Goal: Book appointment/travel/reservation

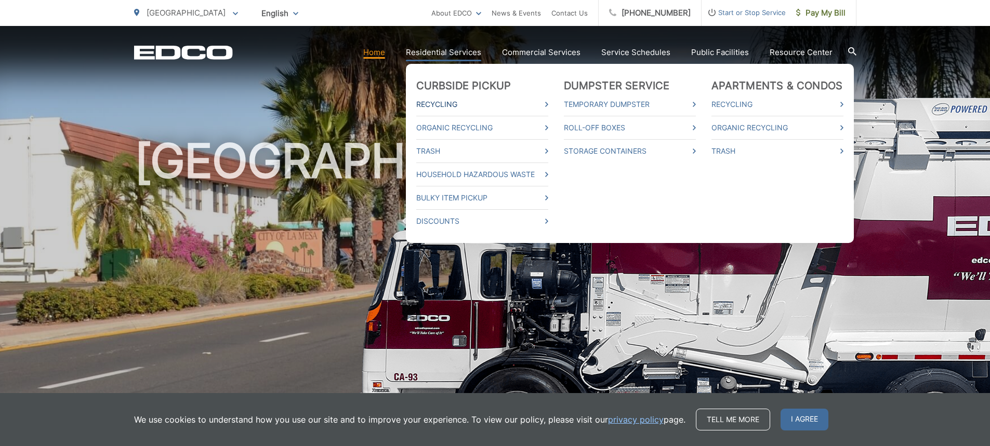
click at [431, 102] on link "Recycling" at bounding box center [482, 104] width 132 height 12
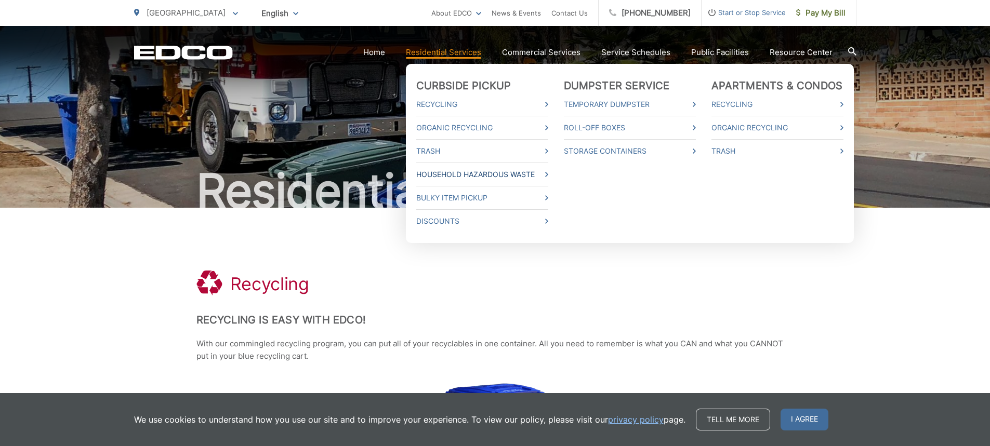
click at [465, 173] on link "Household Hazardous Waste" at bounding box center [482, 174] width 132 height 12
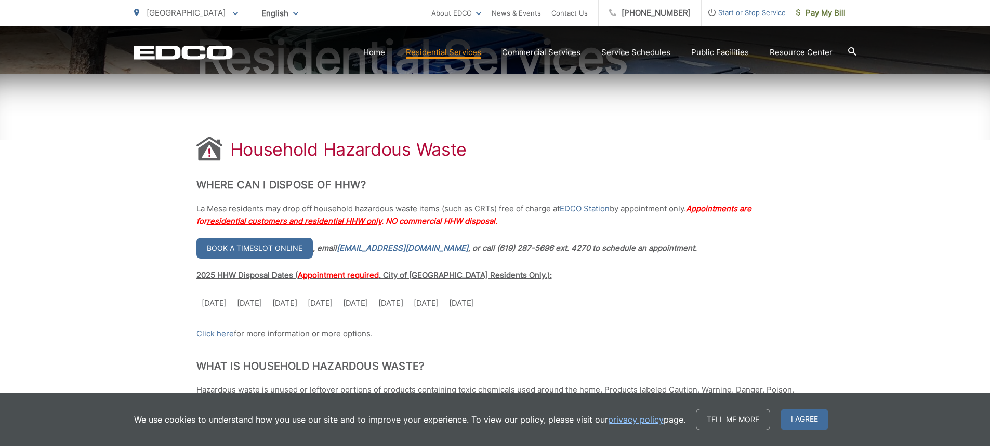
scroll to position [156, 0]
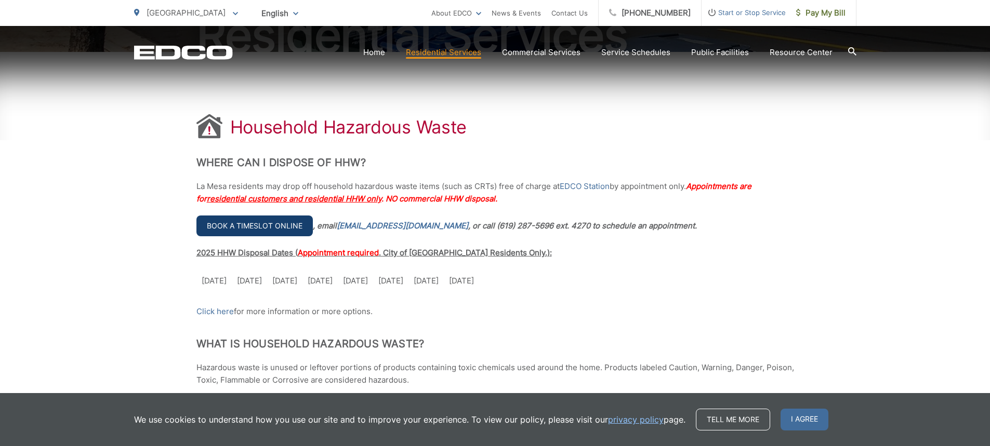
click at [247, 223] on link "Book a timeslot online" at bounding box center [254, 226] width 116 height 21
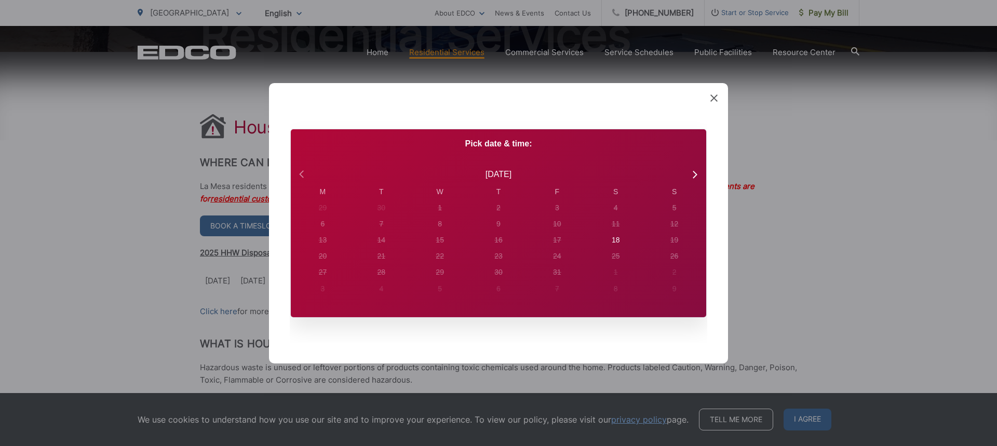
click at [298, 175] on icon at bounding box center [303, 174] width 14 height 14
click at [381, 272] on div "30" at bounding box center [381, 272] width 8 height 11
click at [383, 271] on div "30" at bounding box center [381, 272] width 8 height 11
click at [381, 269] on div "30" at bounding box center [381, 272] width 8 height 11
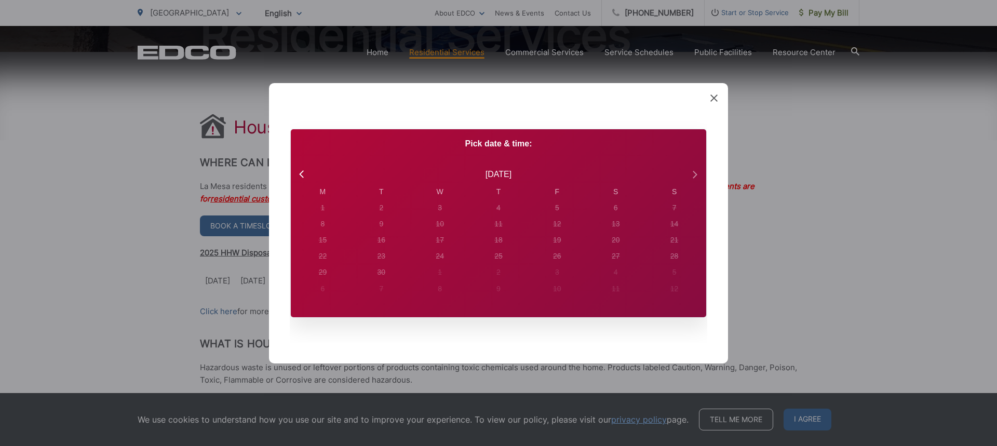
click at [694, 171] on icon at bounding box center [695, 174] width 4 height 7
click at [696, 176] on icon at bounding box center [695, 174] width 4 height 7
click at [441, 222] on div "5" at bounding box center [440, 224] width 4 height 11
click at [496, 224] on div "6" at bounding box center [498, 224] width 15 height 15
click at [299, 171] on icon at bounding box center [303, 174] width 14 height 14
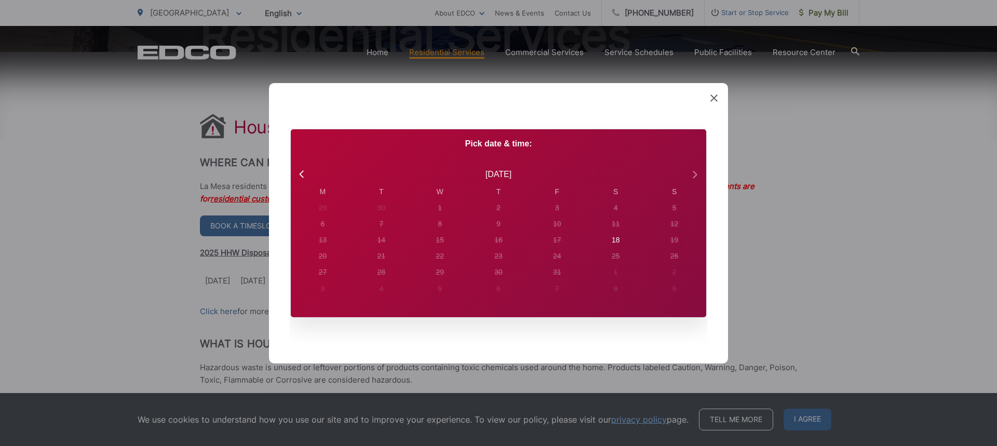
click at [694, 171] on icon at bounding box center [695, 174] width 4 height 7
click at [714, 97] on icon at bounding box center [714, 97] width 7 height 7
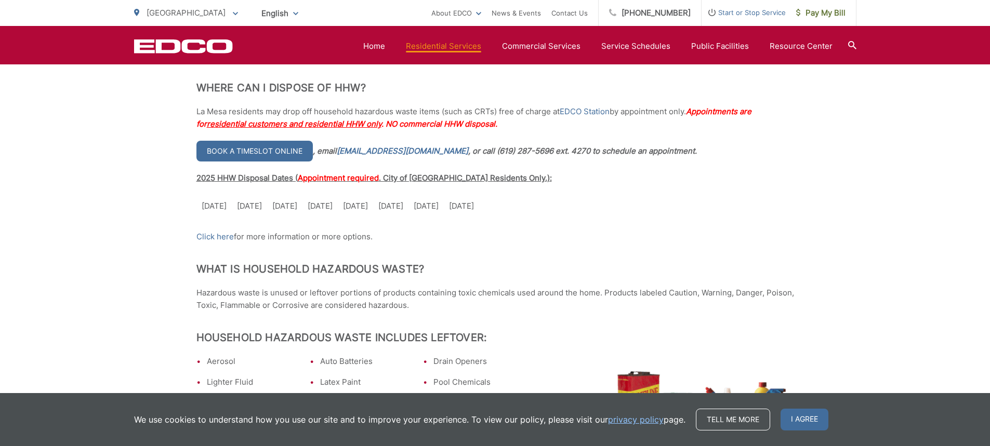
scroll to position [208, 0]
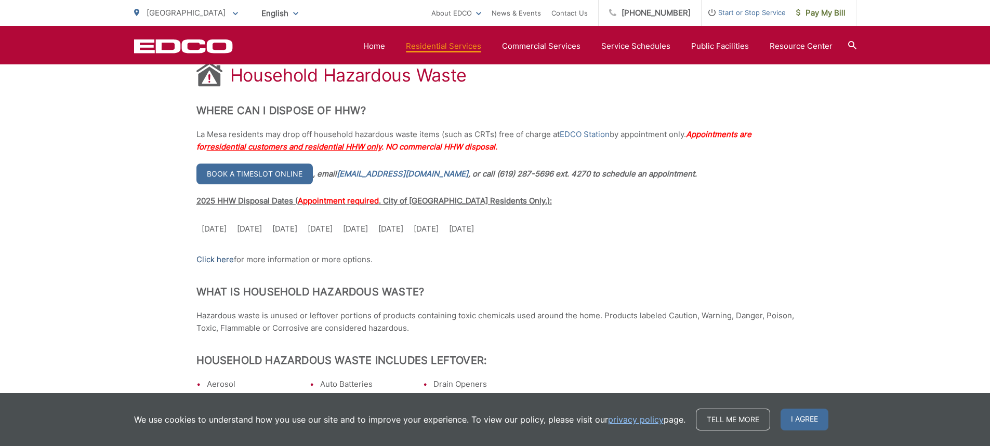
click at [215, 258] on link "Click here" at bounding box center [214, 260] width 37 height 12
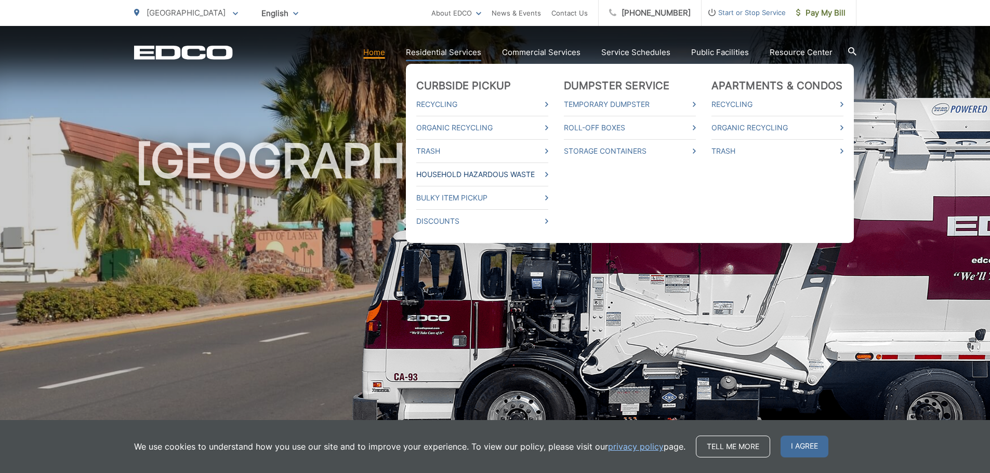
click at [433, 171] on link "Household Hazardous Waste" at bounding box center [482, 174] width 132 height 12
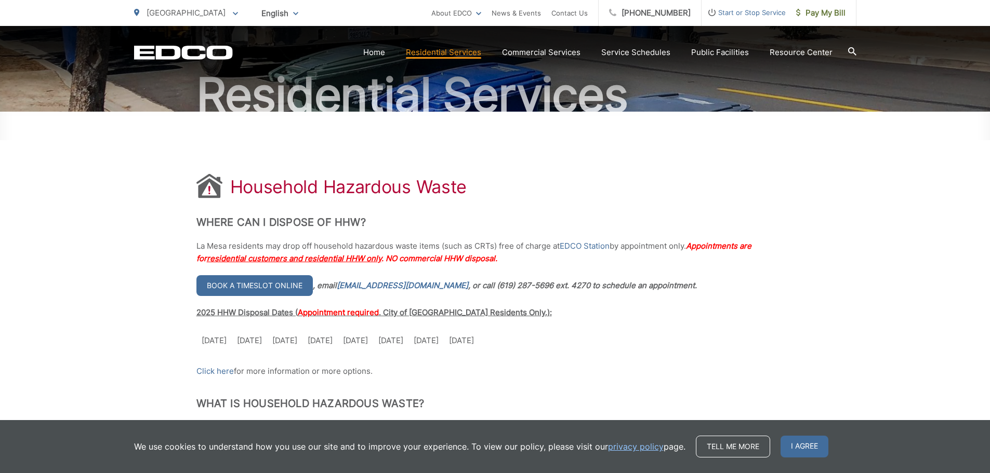
scroll to position [104, 0]
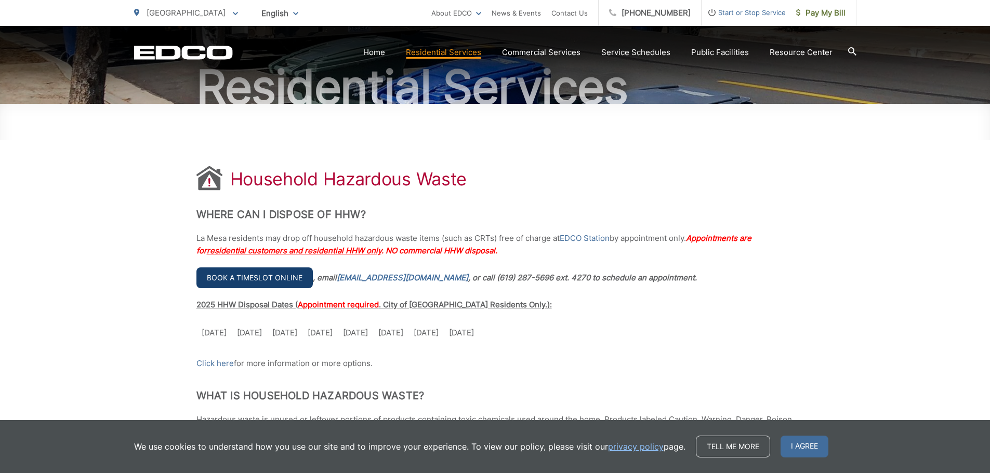
click at [263, 278] on link "Book a timeslot online" at bounding box center [254, 278] width 116 height 21
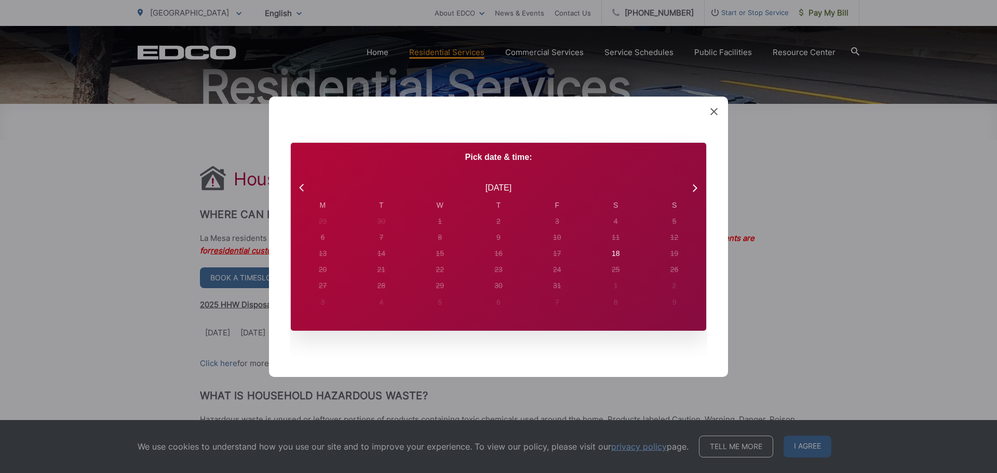
click at [711, 112] on icon at bounding box center [714, 111] width 7 height 7
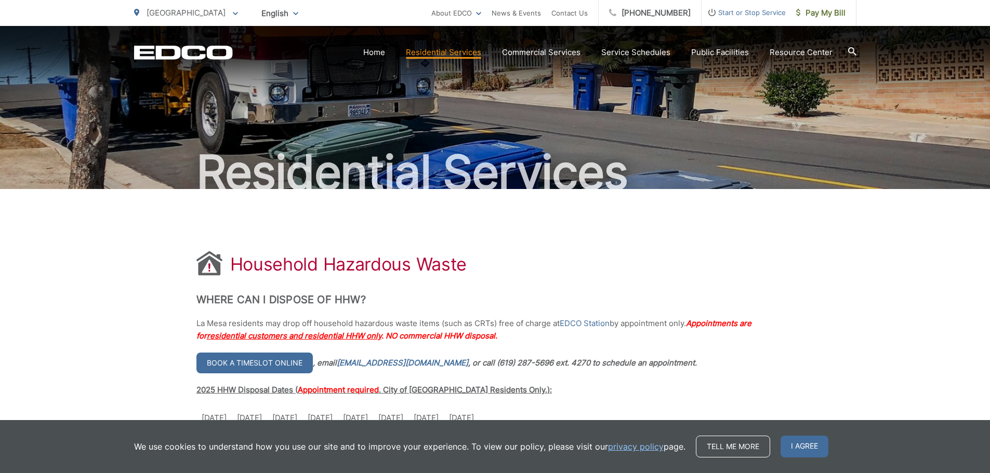
scroll to position [0, 0]
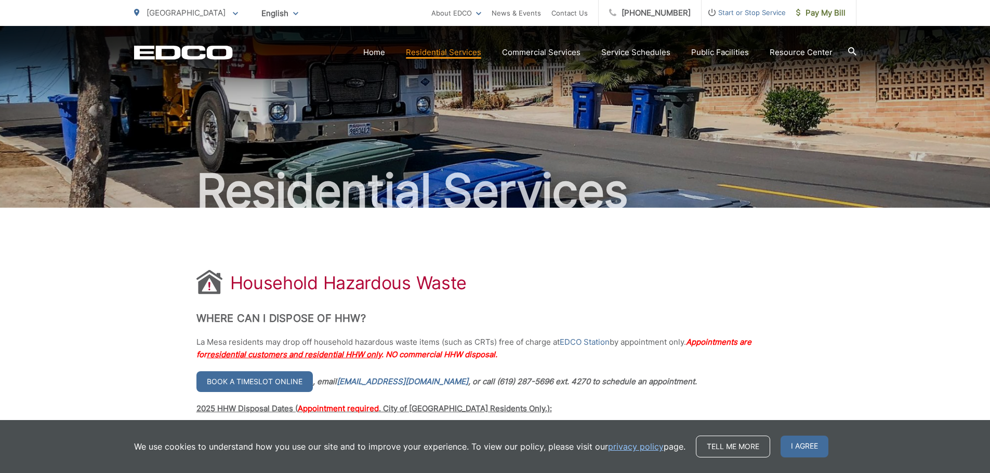
click at [183, 14] on span "[GEOGRAPHIC_DATA]" at bounding box center [186, 13] width 79 height 10
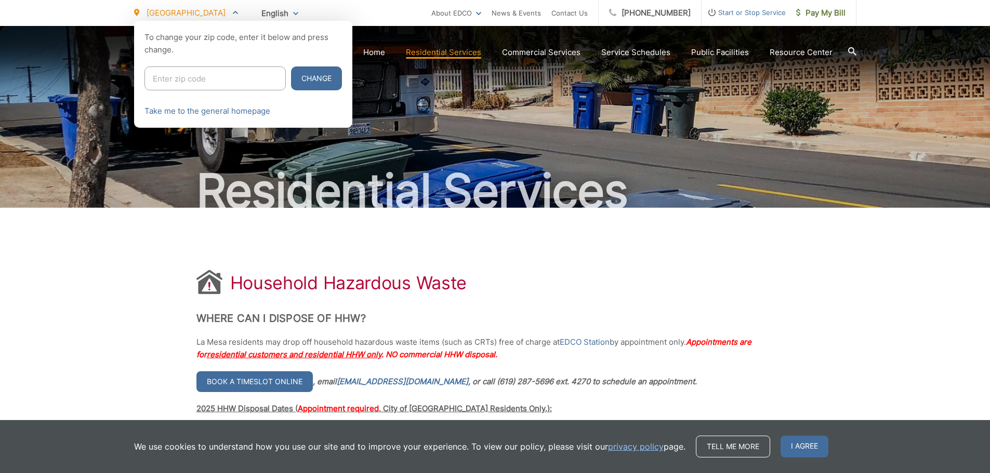
click at [183, 14] on span "[GEOGRAPHIC_DATA]" at bounding box center [186, 13] width 79 height 10
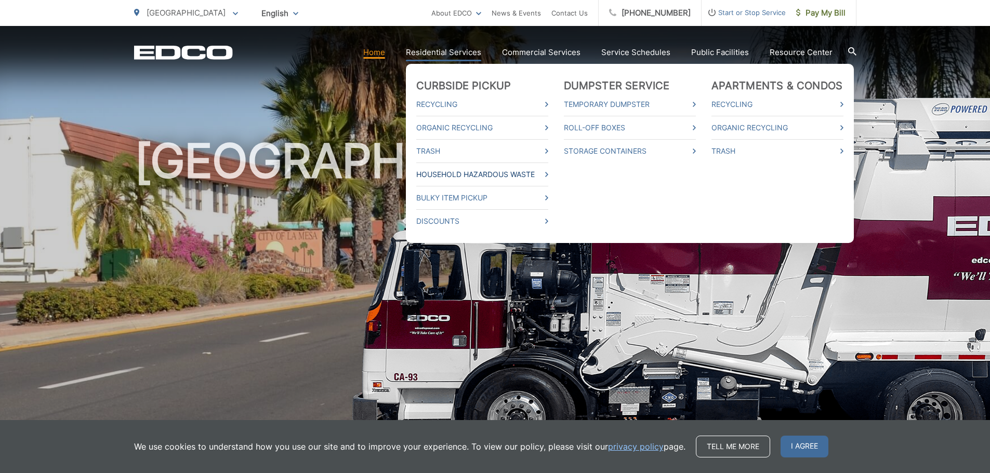
click at [434, 174] on link "Household Hazardous Waste" at bounding box center [482, 174] width 132 height 12
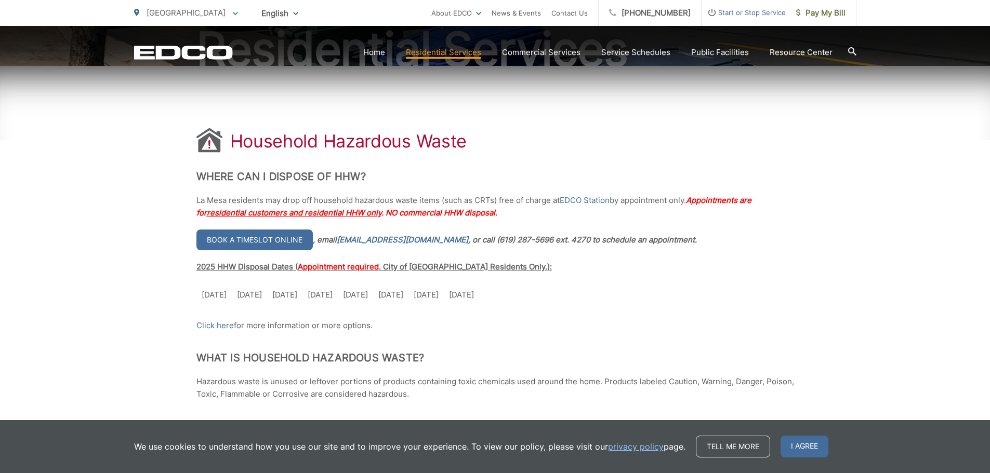
scroll to position [156, 0]
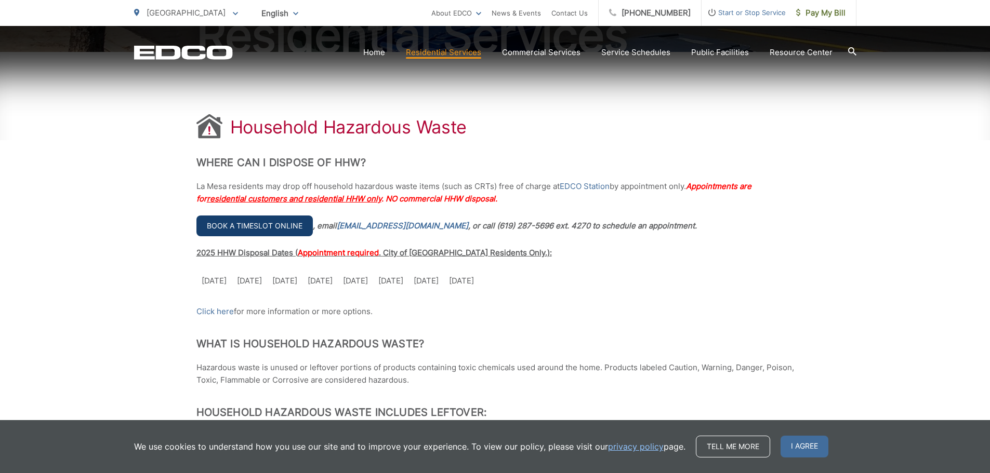
click at [275, 227] on link "Book a timeslot online" at bounding box center [254, 226] width 116 height 21
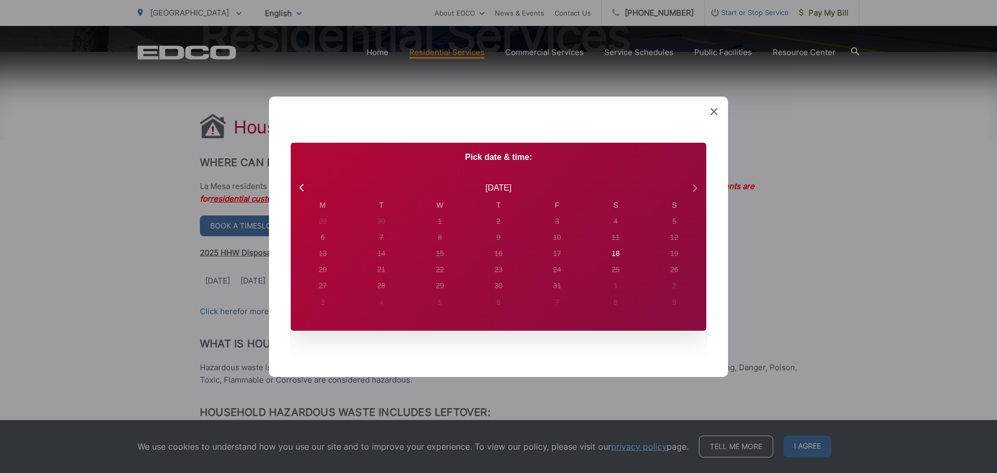
click at [695, 188] on icon at bounding box center [695, 188] width 14 height 14
click at [612, 220] on div "6" at bounding box center [616, 221] width 15 height 15
radio input "true"
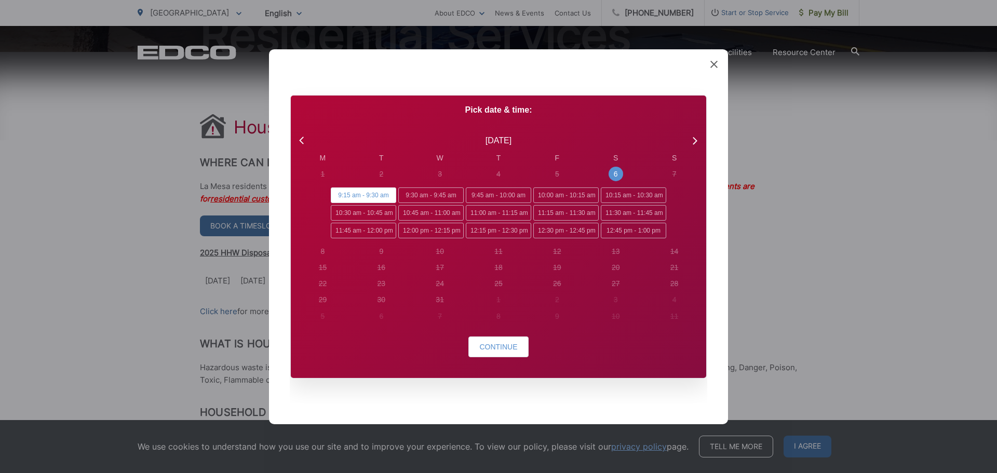
click at [715, 61] on icon at bounding box center [714, 63] width 7 height 7
